Goal: Transaction & Acquisition: Download file/media

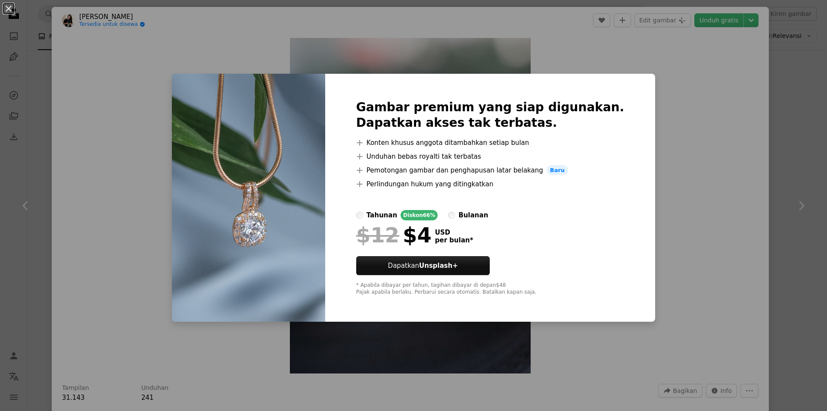
scroll to position [991, 0]
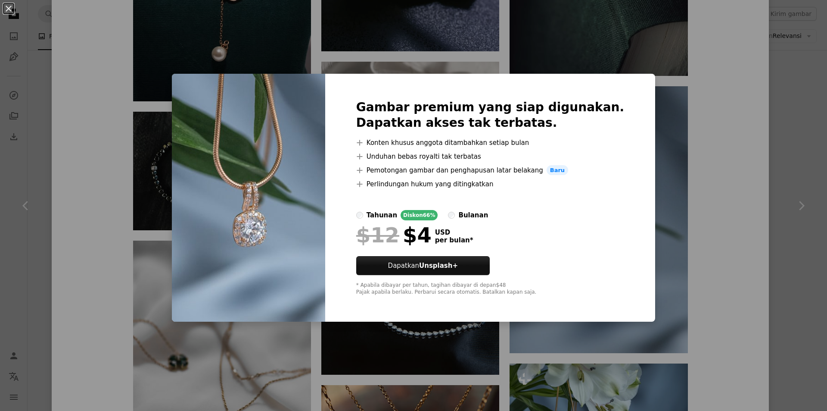
click at [707, 220] on div "An X shape Gambar premium yang siap digunakan. Dapatkan akses tak terbatas. A p…" at bounding box center [413, 205] width 827 height 411
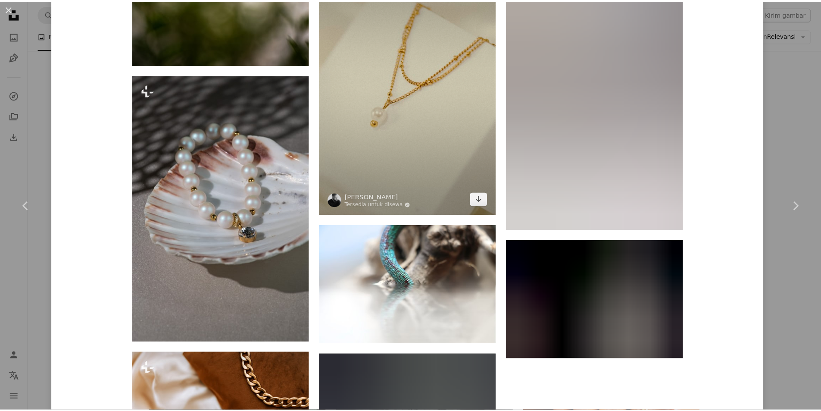
scroll to position [5833, 0]
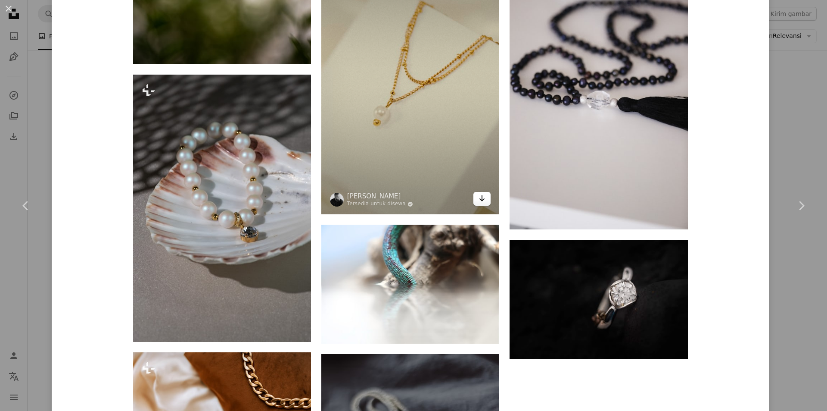
click at [479, 201] on icon "Arrow pointing down" at bounding box center [482, 198] width 7 height 10
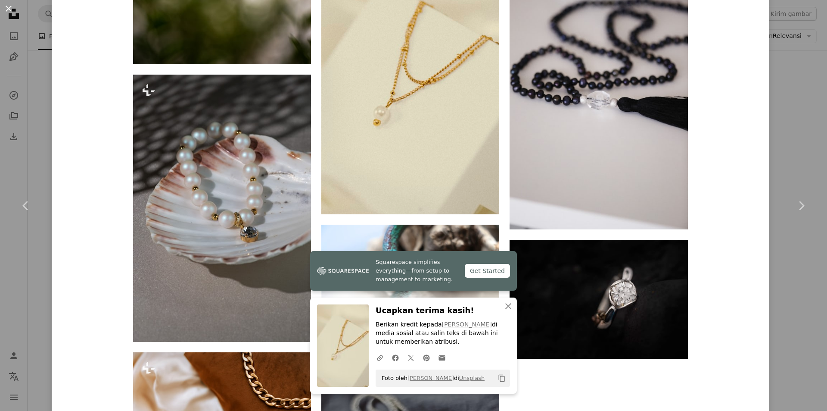
click at [3, 8] on button "An X shape" at bounding box center [8, 8] width 10 height 10
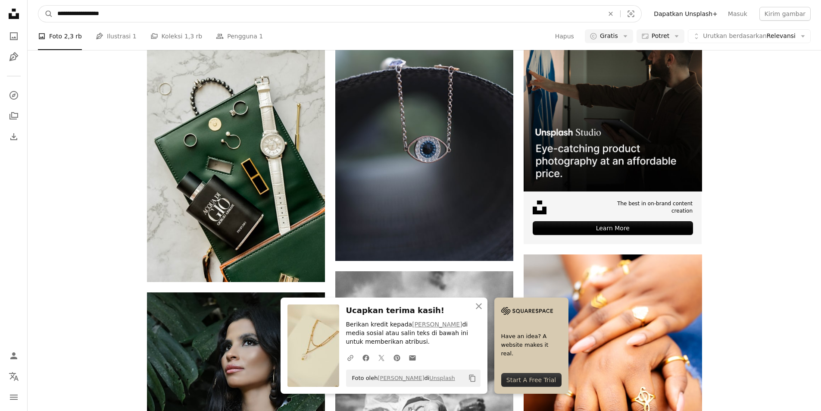
click at [218, 12] on input "**********" at bounding box center [327, 14] width 548 height 16
paste input "Temuka visual di seluruh situs"
type input "**********"
click at [38, 6] on button "A magnifying glass" at bounding box center [45, 14] width 15 height 16
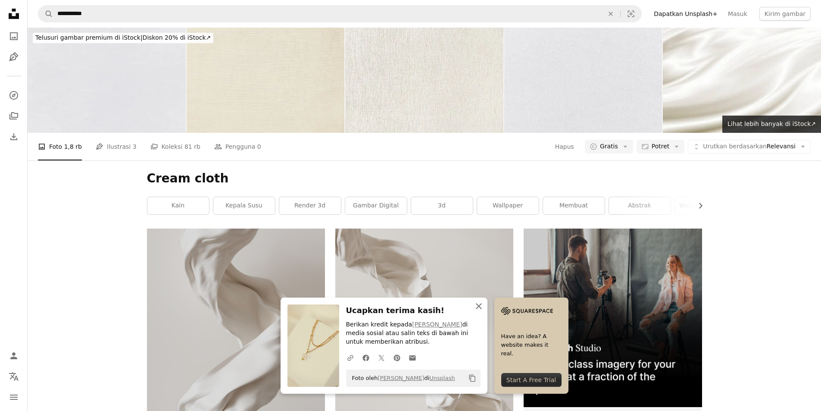
click at [478, 303] on icon "An X shape" at bounding box center [479, 306] width 10 height 10
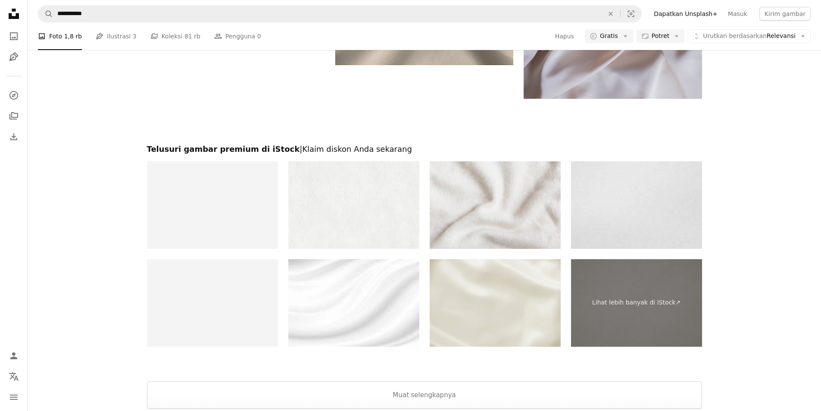
scroll to position [2015, 0]
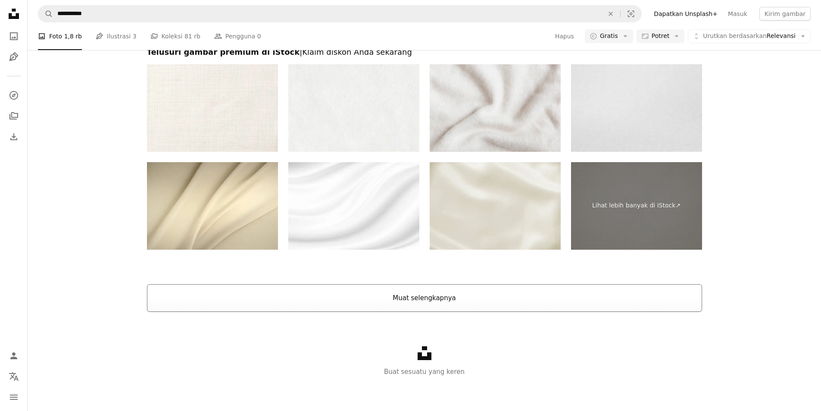
click at [569, 292] on button "Muat selengkapnya" at bounding box center [424, 298] width 555 height 28
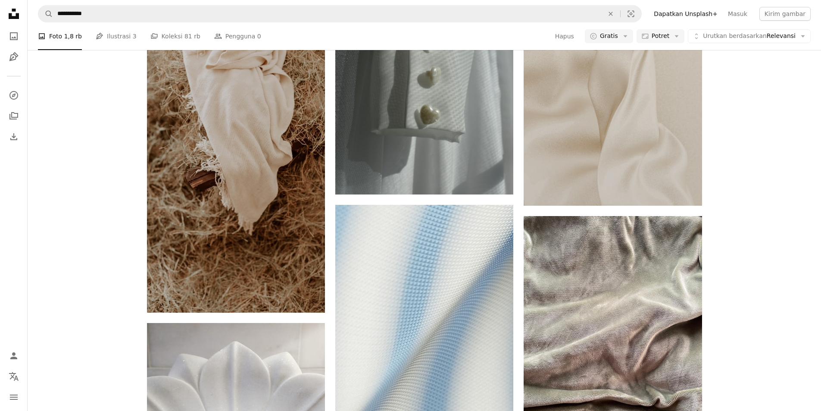
scroll to position [7401, 0]
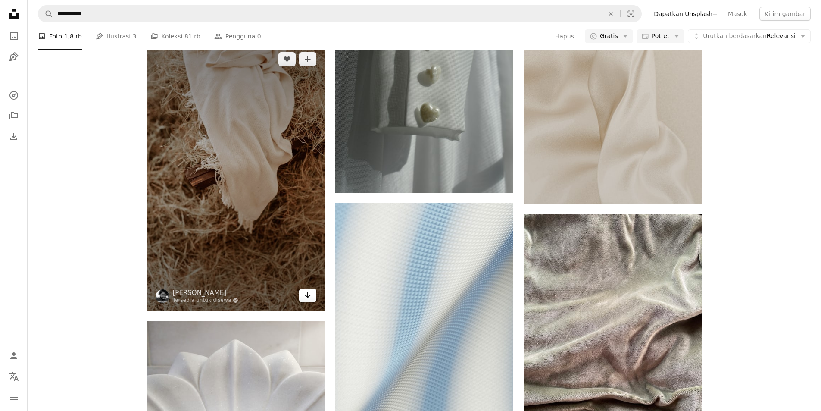
click at [308, 296] on icon "Arrow pointing down" at bounding box center [307, 295] width 7 height 10
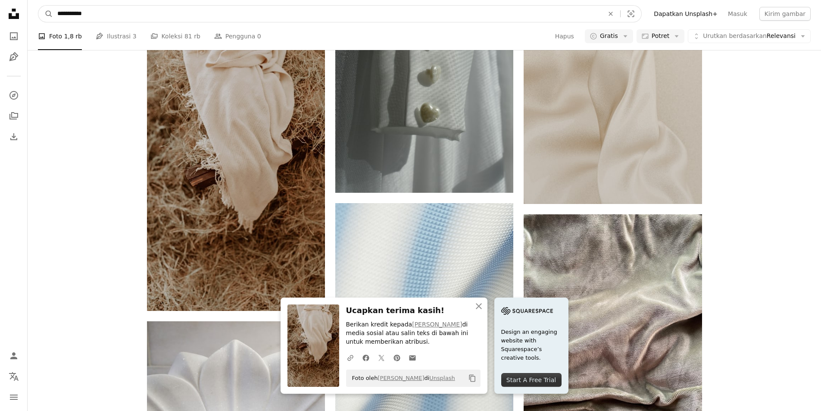
click at [218, 17] on input "**********" at bounding box center [327, 14] width 548 height 16
paste input "*"
type input "**********"
click at [38, 6] on button "A magnifying glass" at bounding box center [45, 14] width 15 height 16
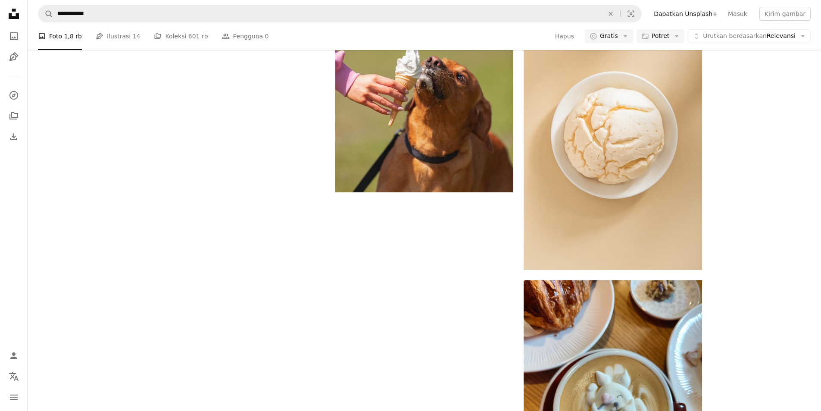
scroll to position [1896, 0]
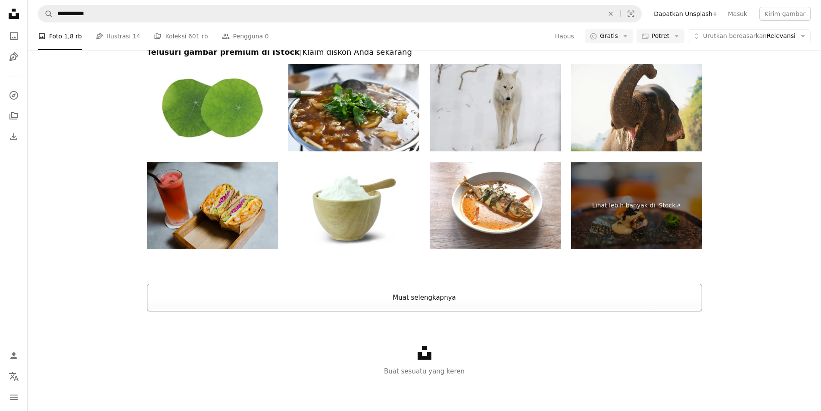
click at [588, 293] on button "Muat selengkapnya" at bounding box center [424, 298] width 555 height 28
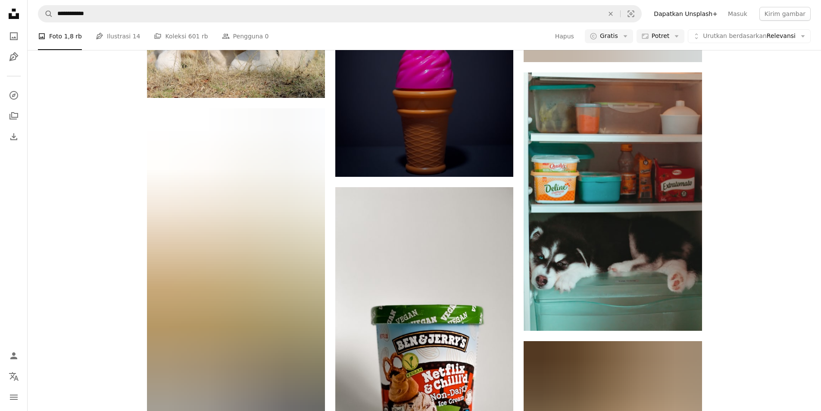
scroll to position [11449, 0]
